Goal: Navigation & Orientation: Understand site structure

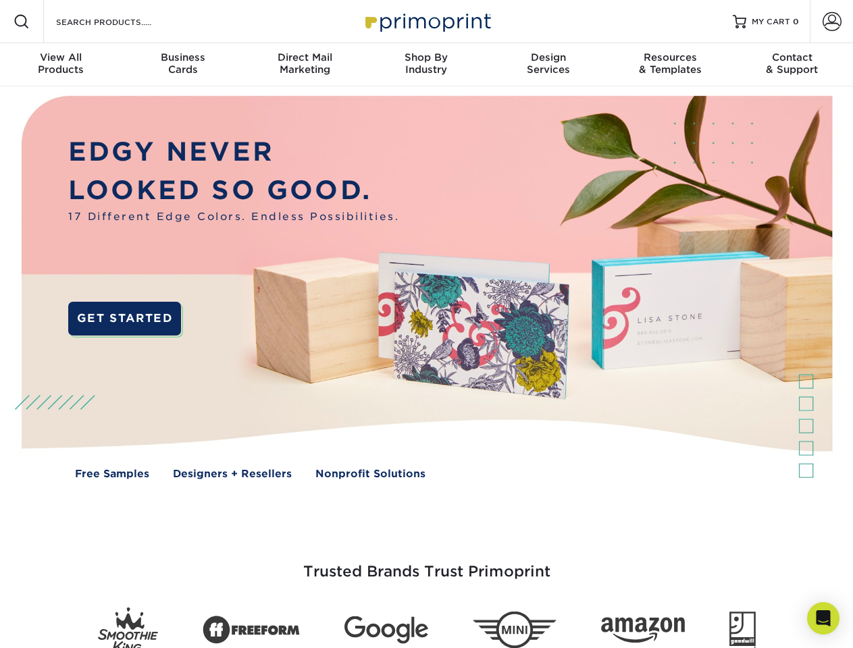
click at [426, 324] on img at bounding box center [426, 297] width 844 height 422
click at [22, 22] on span at bounding box center [22, 22] width 16 height 16
click at [831, 22] on span at bounding box center [831, 21] width 19 height 19
click at [61, 65] on div "View All Products" at bounding box center [61, 63] width 122 height 24
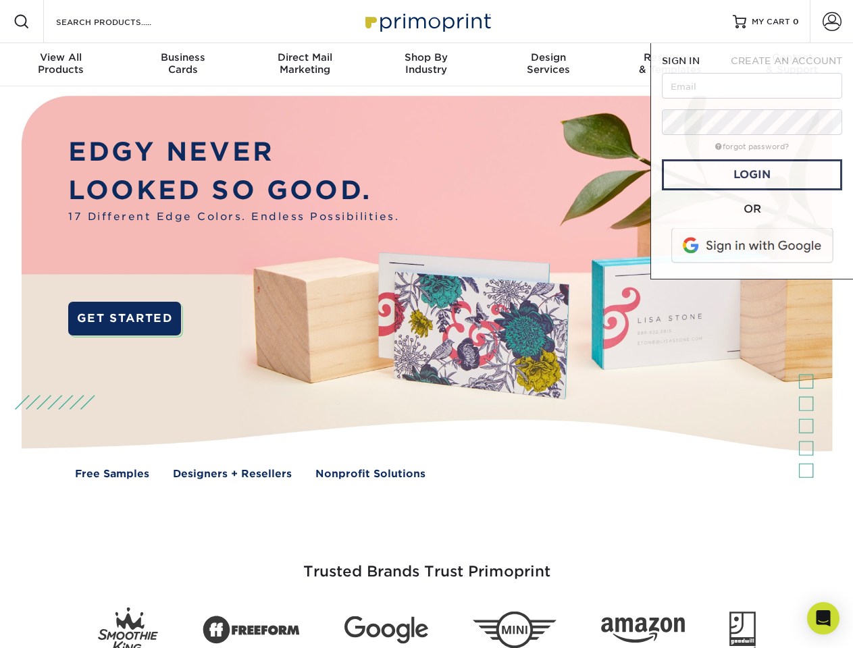
click at [182, 65] on div "Business Cards" at bounding box center [183, 63] width 122 height 24
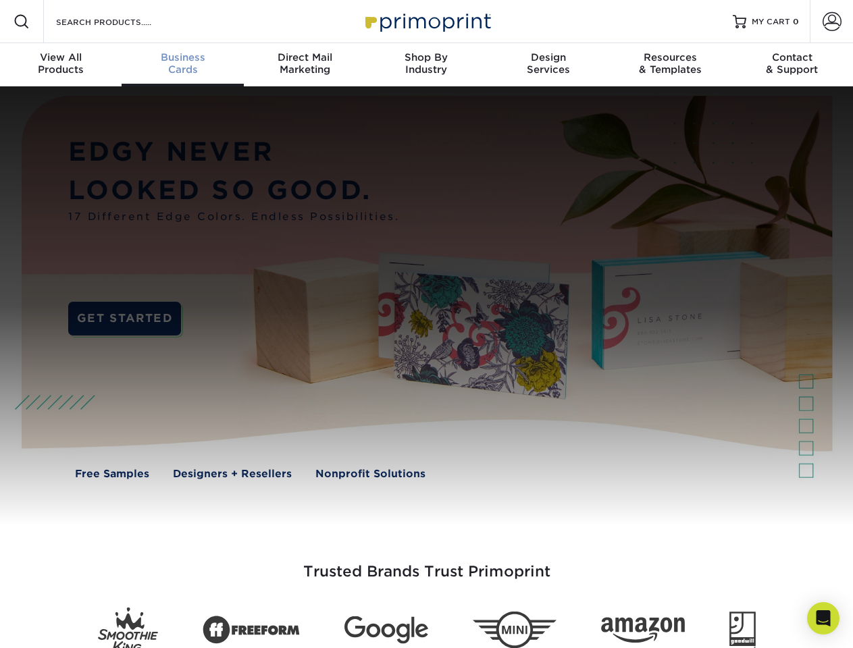
click at [304, 65] on div "Direct Mail Marketing" at bounding box center [305, 63] width 122 height 24
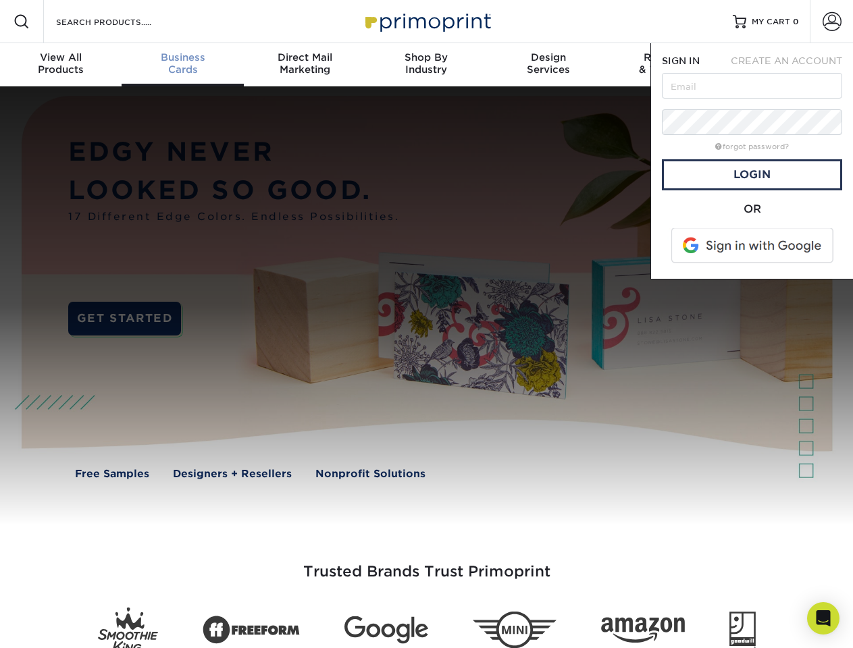
click at [426, 65] on div "Shop By Industry" at bounding box center [426, 63] width 122 height 24
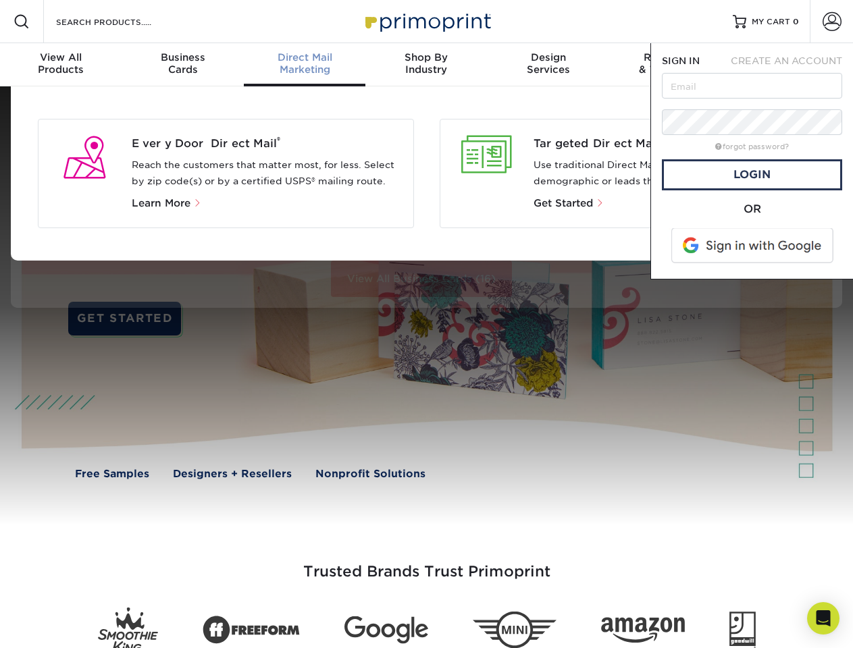
click at [548, 65] on div "Design Services" at bounding box center [548, 63] width 122 height 24
click at [670, 65] on span "SIGN IN" at bounding box center [681, 60] width 38 height 11
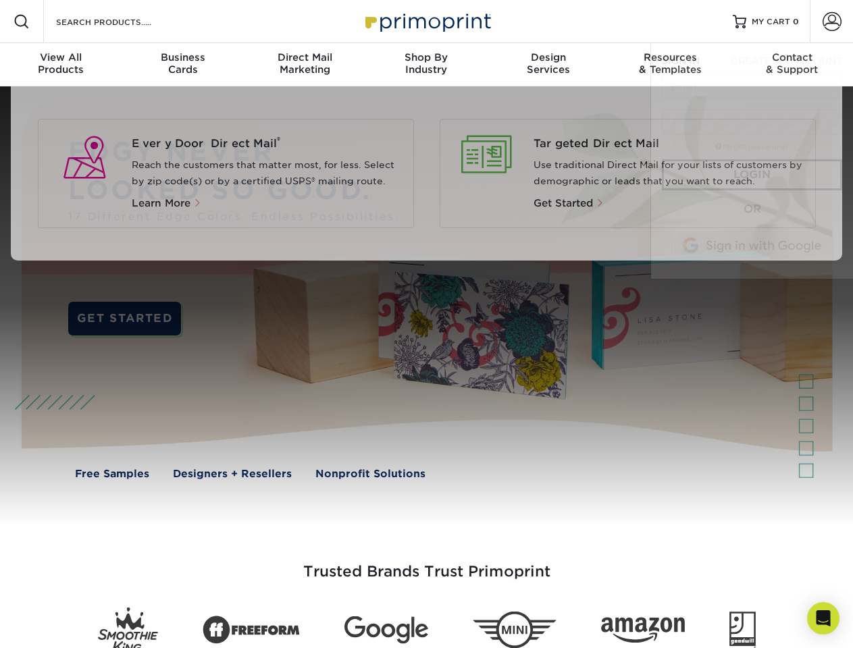
click at [792, 65] on div "Contact & Support" at bounding box center [792, 63] width 122 height 24
